Goal: Task Accomplishment & Management: Manage account settings

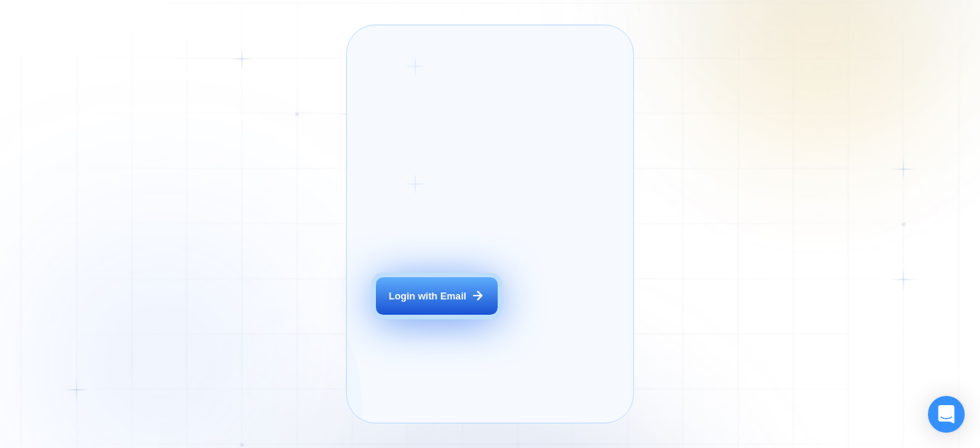
click at [435, 303] on div "Login with Email" at bounding box center [427, 296] width 77 height 14
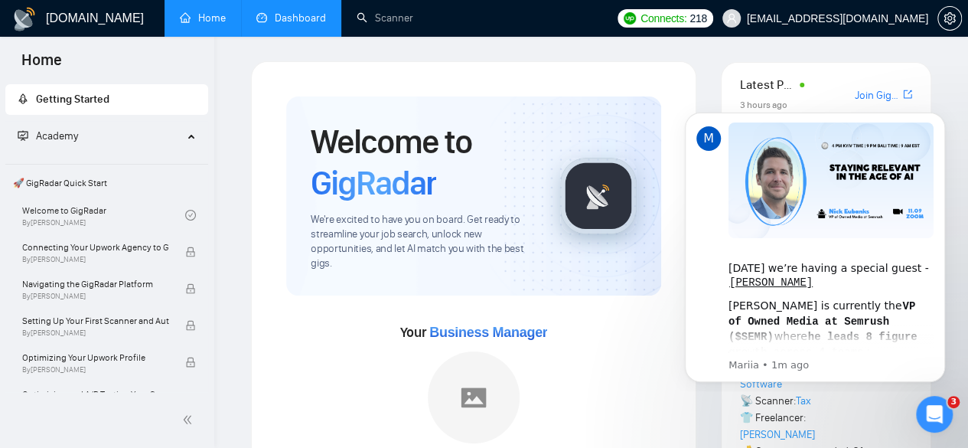
click at [306, 14] on link "Dashboard" at bounding box center [291, 17] width 70 height 13
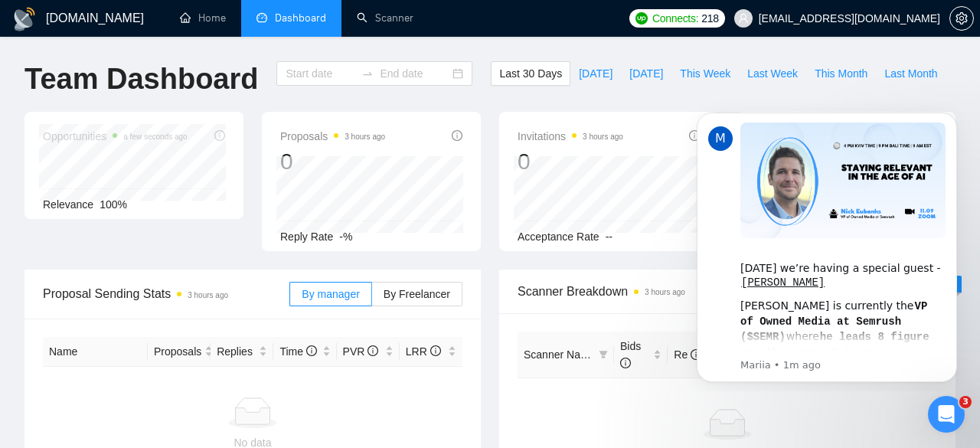
type input "[DATE]"
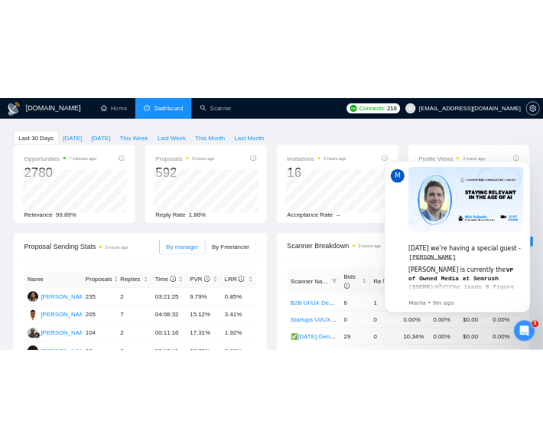
scroll to position [59, 0]
